Goal: Transaction & Acquisition: Book appointment/travel/reservation

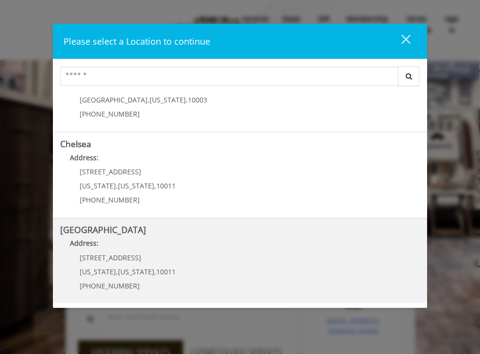
scroll to position [39, 0]
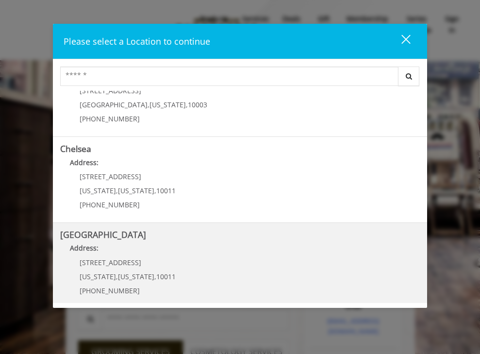
click at [202, 247] on Street "Address:" at bounding box center [240, 251] width 360 height 16
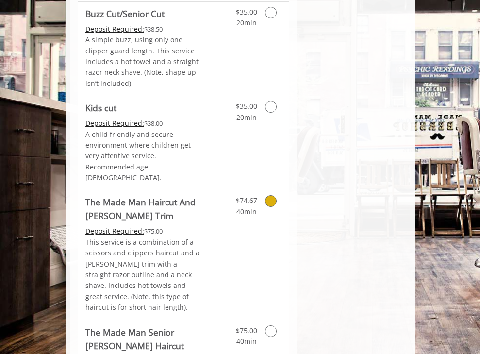
scroll to position [736, 0]
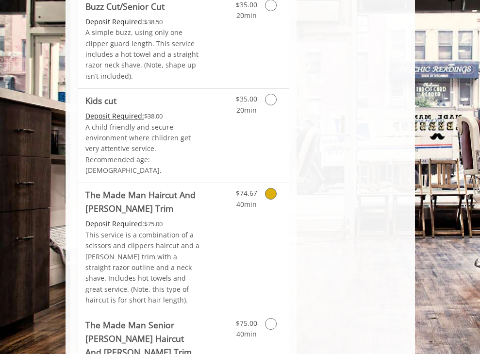
click at [233, 224] on link "Discounted Price" at bounding box center [218, 247] width 35 height 129
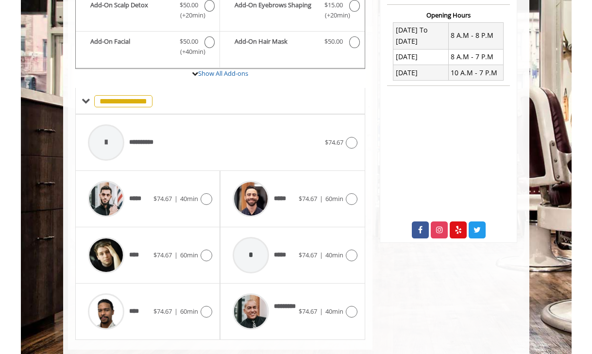
scroll to position [334, 0]
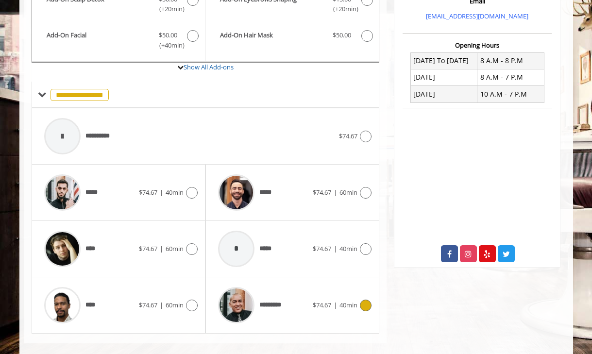
click at [343, 301] on span "40min" at bounding box center [348, 305] width 18 height 9
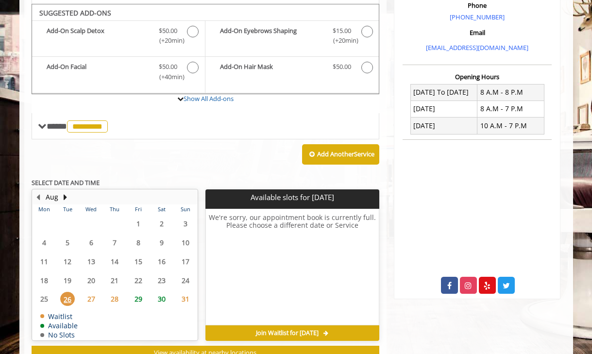
scroll to position [293, 0]
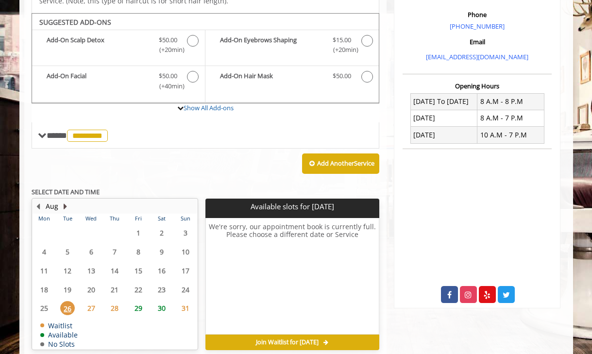
click at [62, 201] on button "Next Month" at bounding box center [66, 206] width 8 height 11
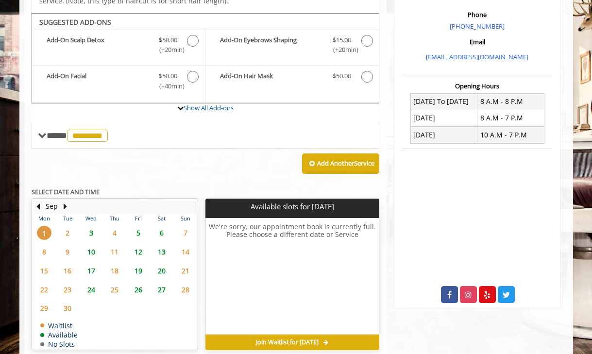
click at [141, 226] on span "5" at bounding box center [138, 233] width 15 height 14
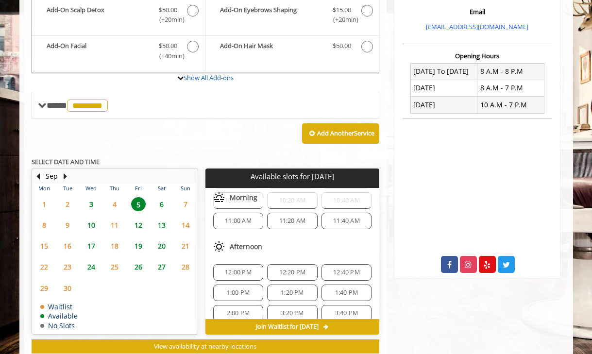
scroll to position [44, 0]
